Goal: Complete application form

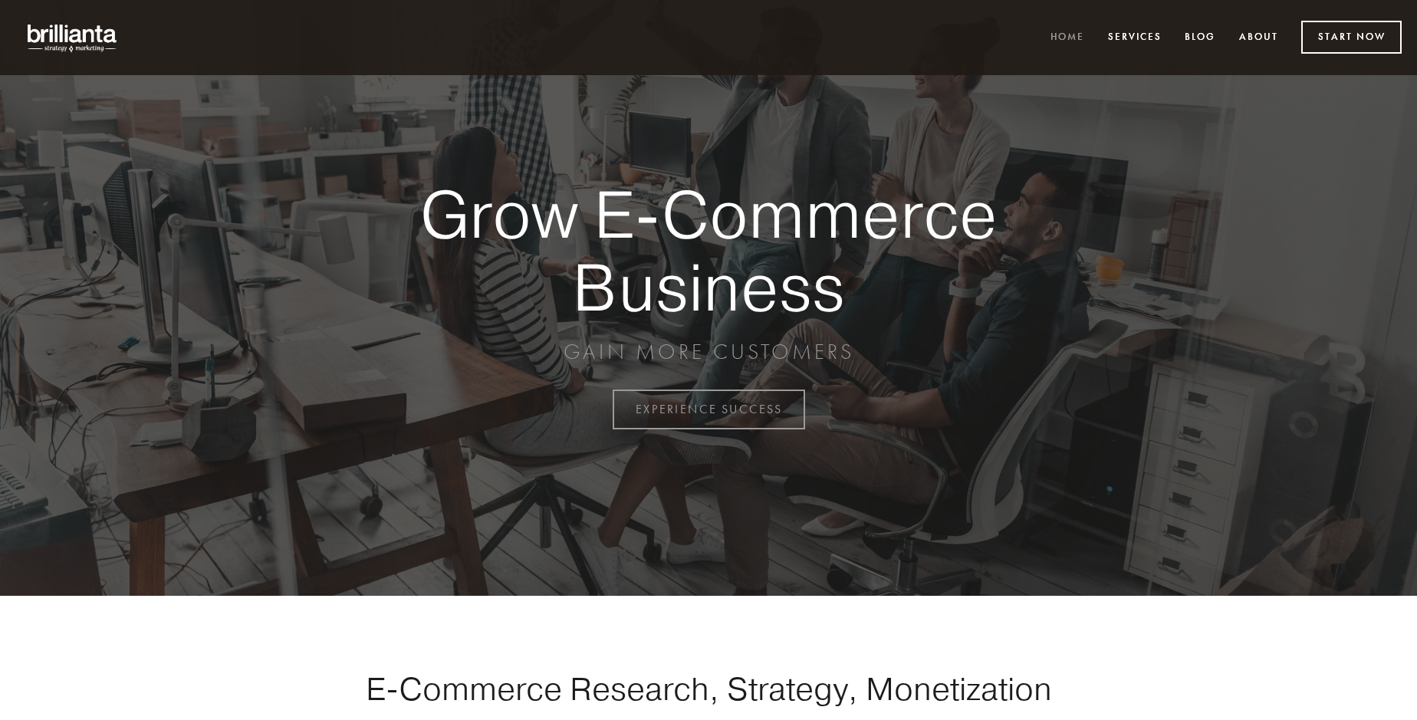
scroll to position [4020, 0]
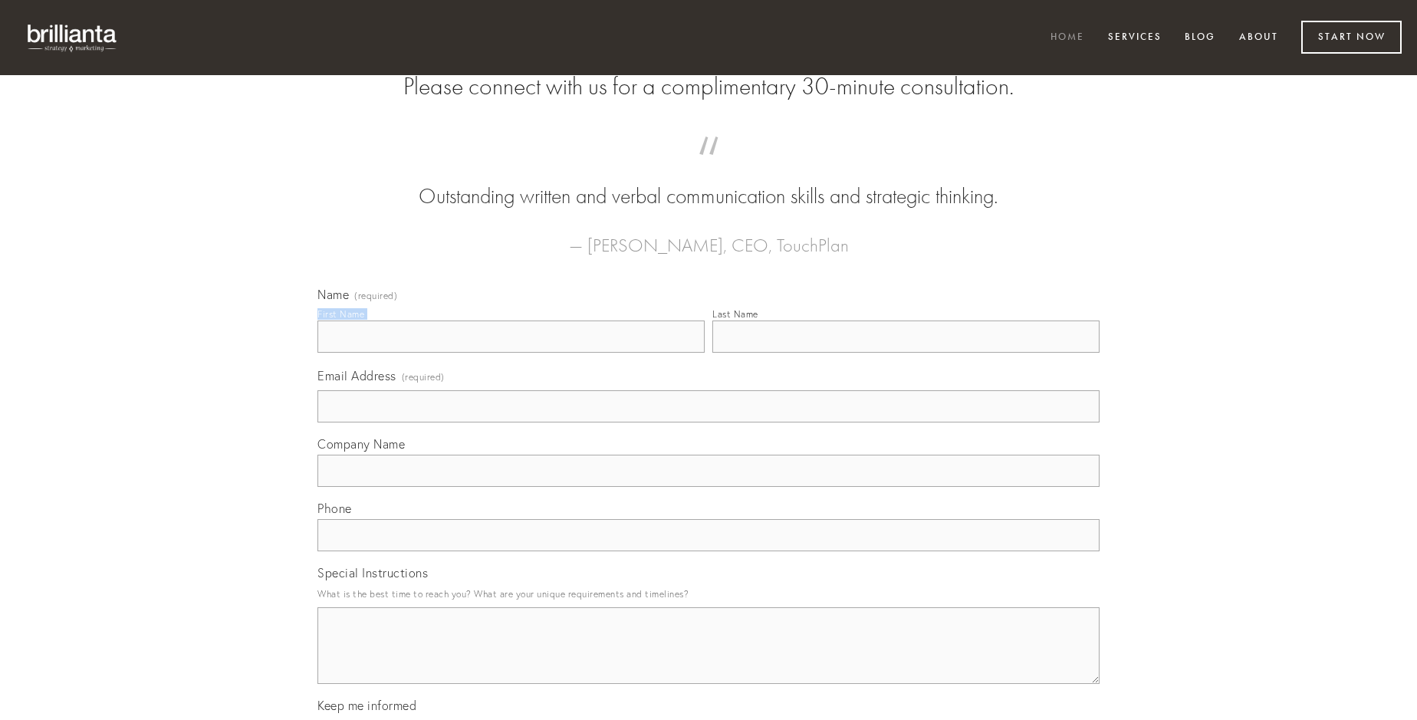
type input "[PERSON_NAME]"
click at [906, 353] on input "Last Name" at bounding box center [906, 337] width 387 height 32
type input "[PERSON_NAME]"
click at [709, 423] on input "Email Address (required)" at bounding box center [709, 406] width 782 height 32
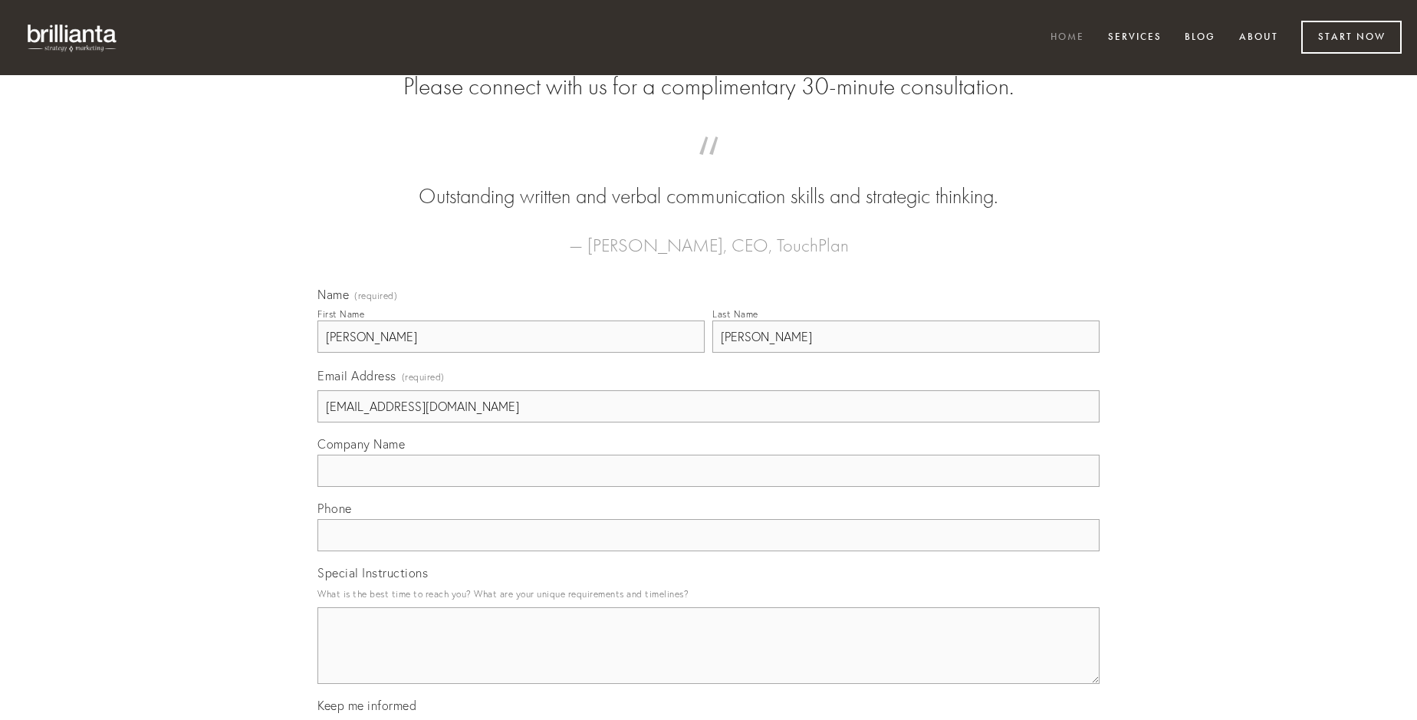
type input "[EMAIL_ADDRESS][DOMAIN_NAME]"
click at [709, 487] on input "Company Name" at bounding box center [709, 471] width 782 height 32
type input "coaegresco"
click at [709, 551] on input "text" at bounding box center [709, 535] width 782 height 32
click at [709, 660] on textarea "Special Instructions" at bounding box center [709, 645] width 782 height 77
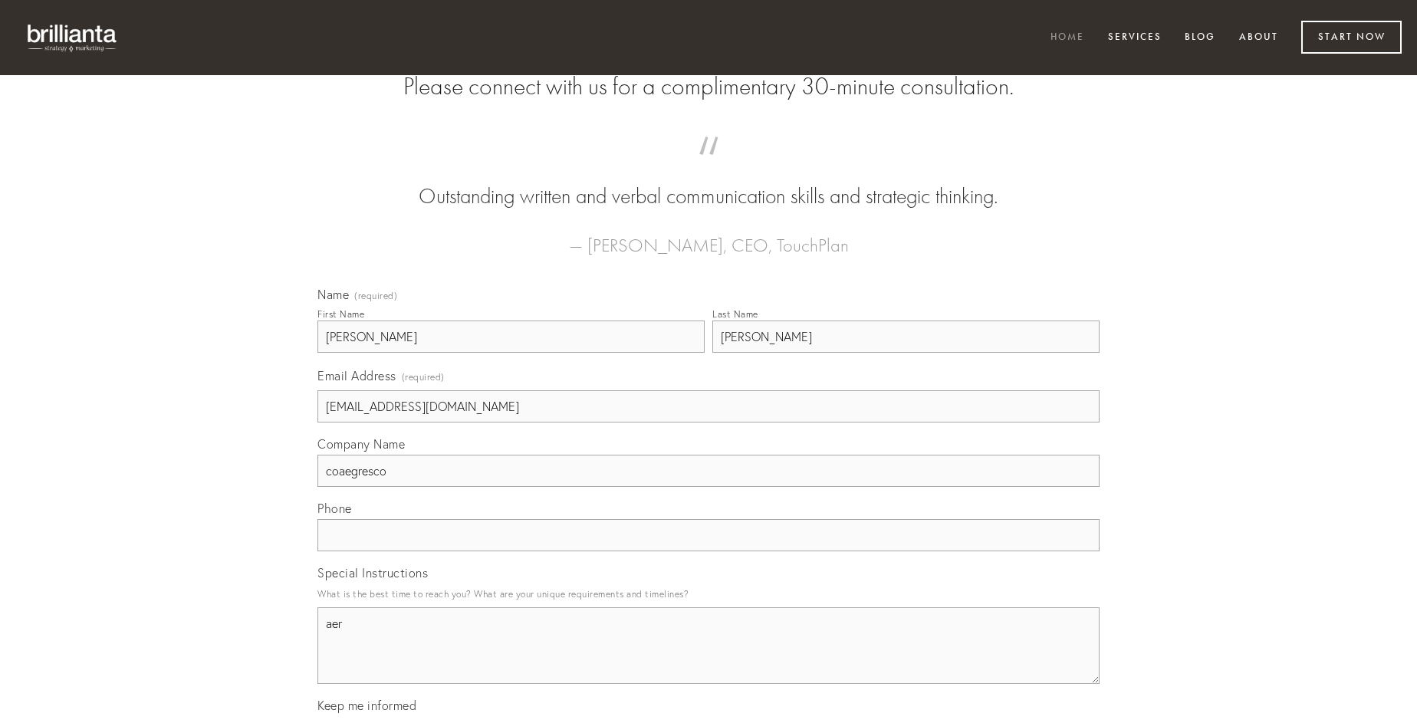
type textarea "aer"
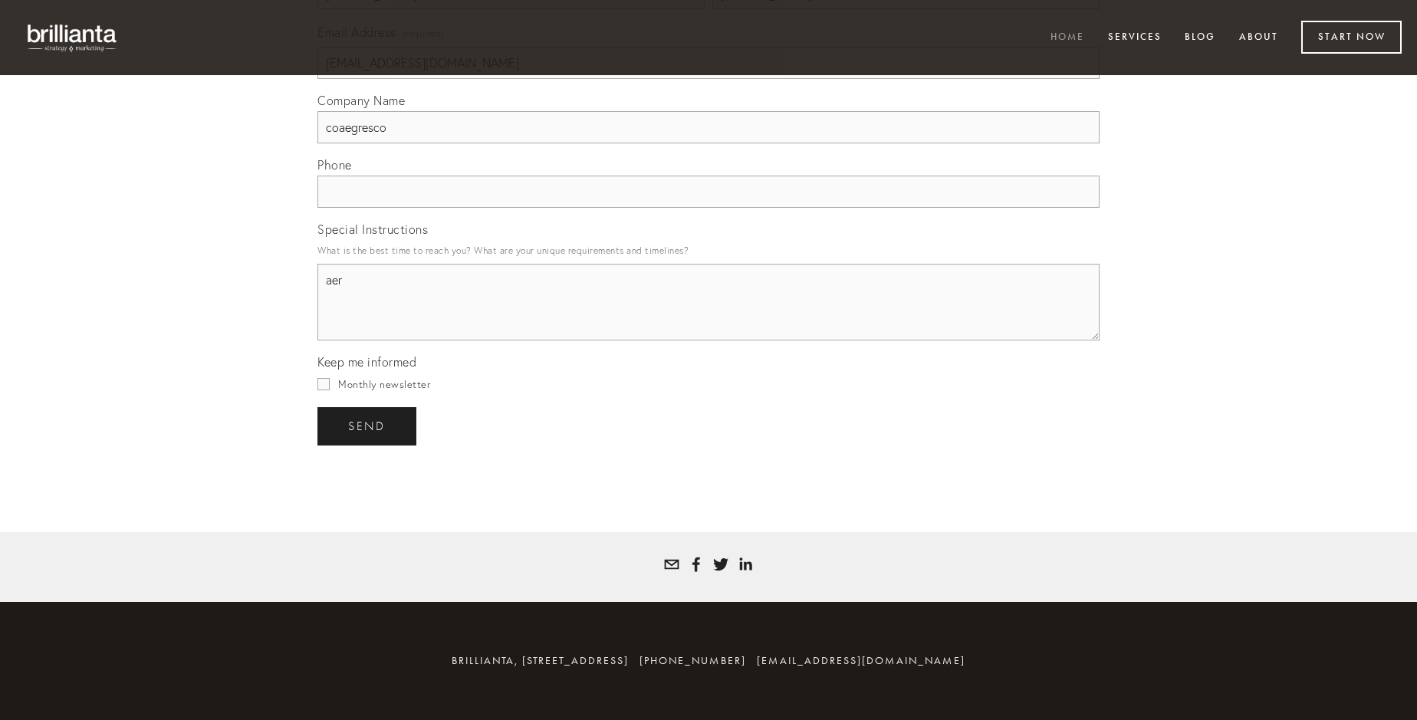
click at [368, 426] on span "send" at bounding box center [367, 427] width 38 height 14
